Goal: Find contact information: Find contact information

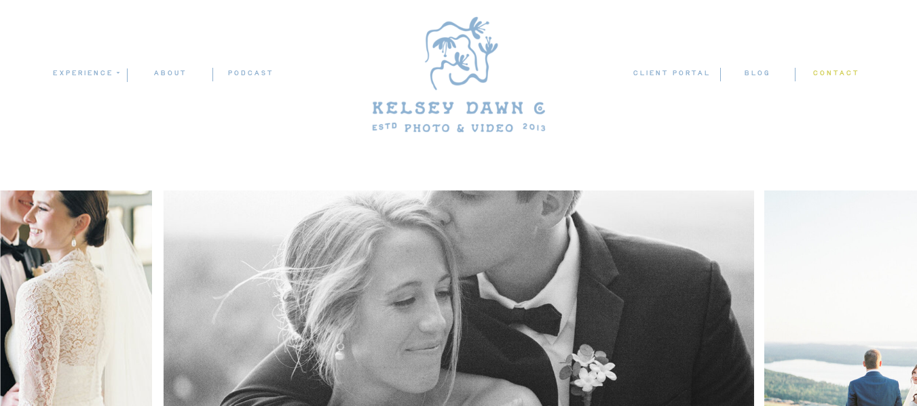
click at [821, 76] on nav "contact" at bounding box center [835, 74] width 47 height 14
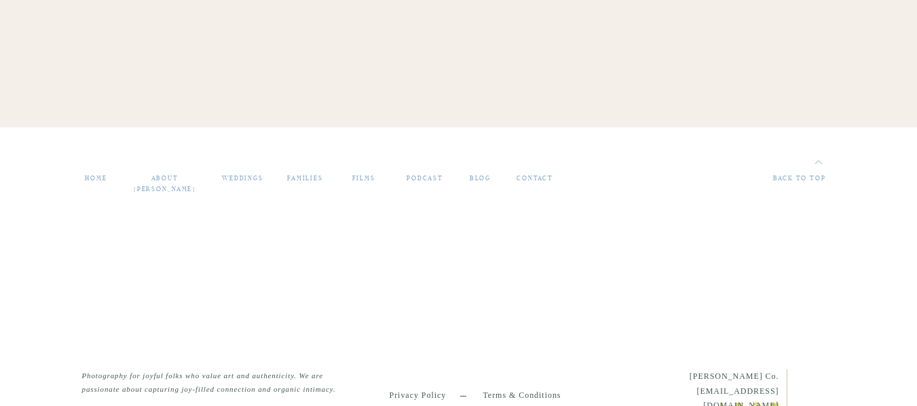
scroll to position [1560, 0]
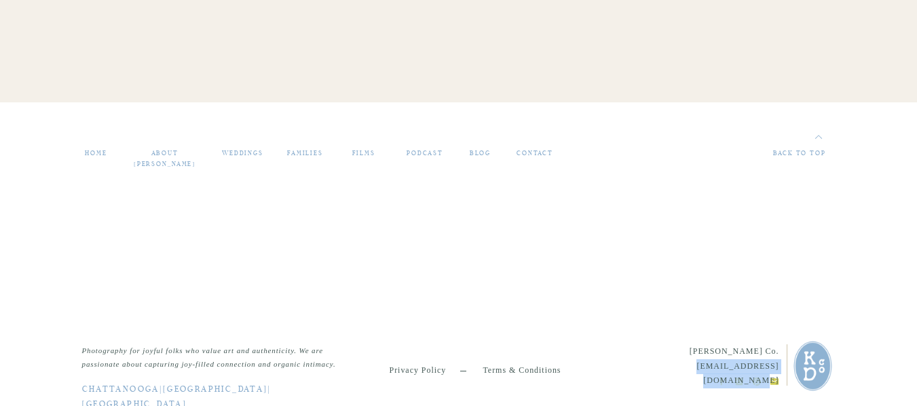
drag, startPoint x: 651, startPoint y: 362, endPoint x: 777, endPoint y: 366, distance: 126.9
click at [777, 366] on p "Kelsey Dawn Co. kelsey@kelseydawnphoto.com" at bounding box center [713, 359] width 132 height 28
copy p "[EMAIL_ADDRESS][DOMAIN_NAME]"
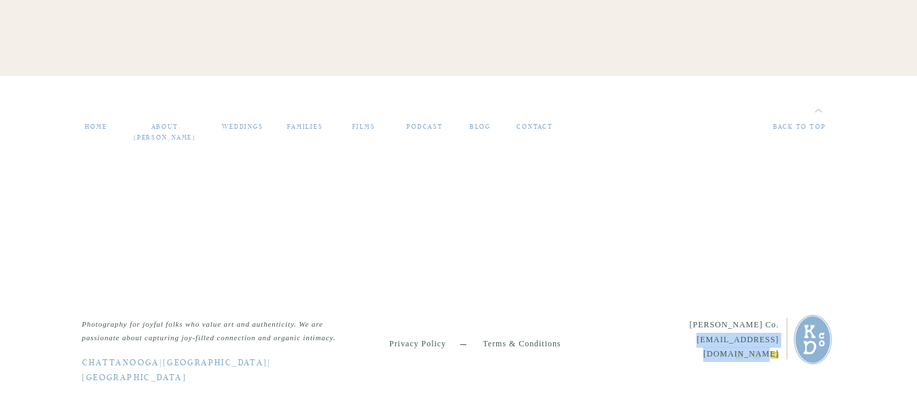
scroll to position [1609, 0]
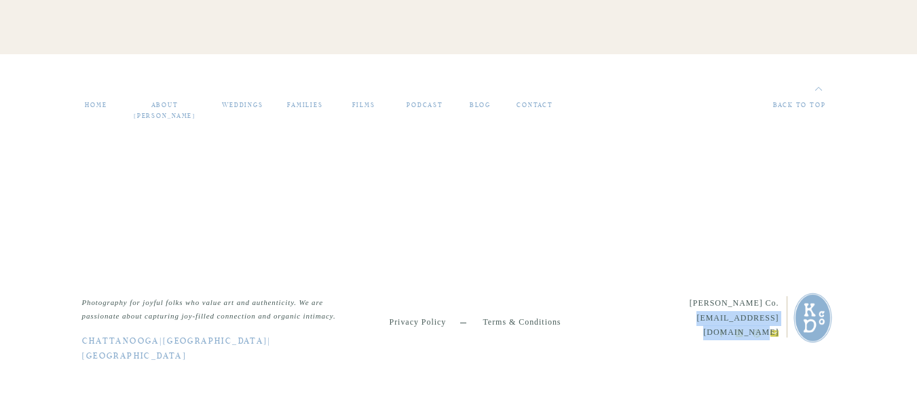
click at [723, 333] on icon at bounding box center [720, 333] width 9 height 9
click at [718, 303] on p "Kelsey Dawn Co. kelsey@kelseydawnphoto.com" at bounding box center [713, 310] width 132 height 28
copy p "[PERSON_NAME] Co."
